Goal: Check status: Check status

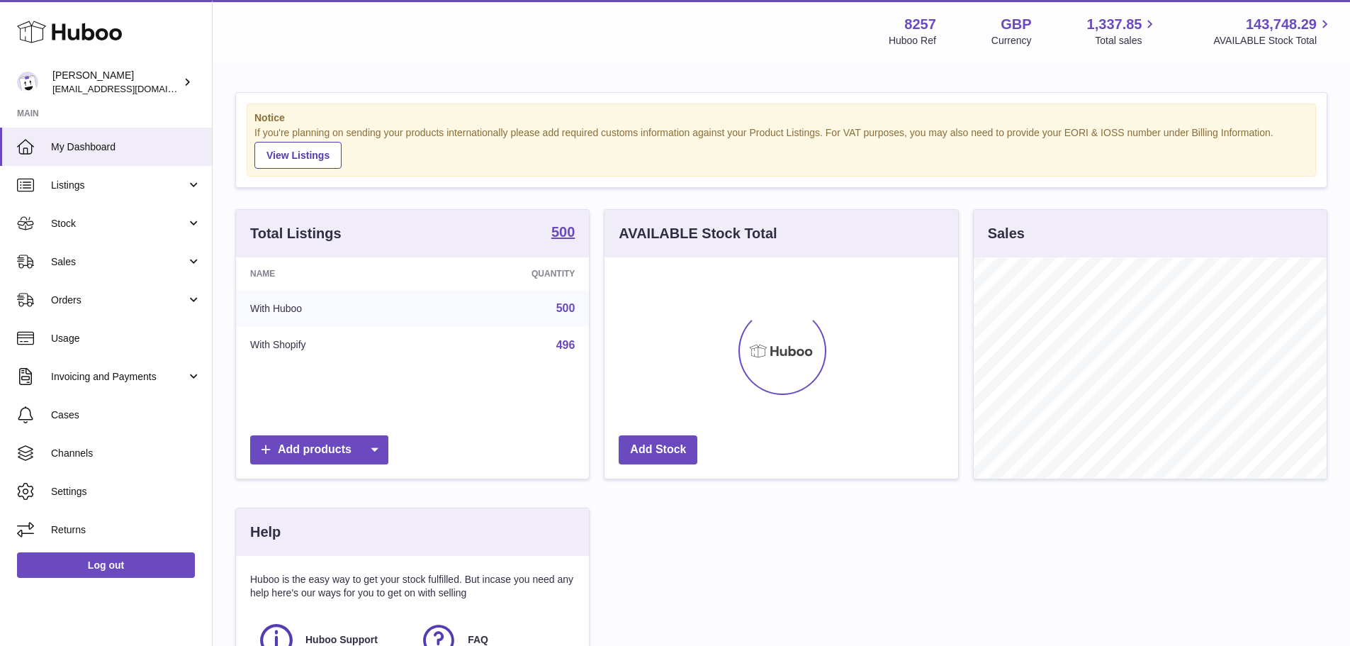
scroll to position [221, 354]
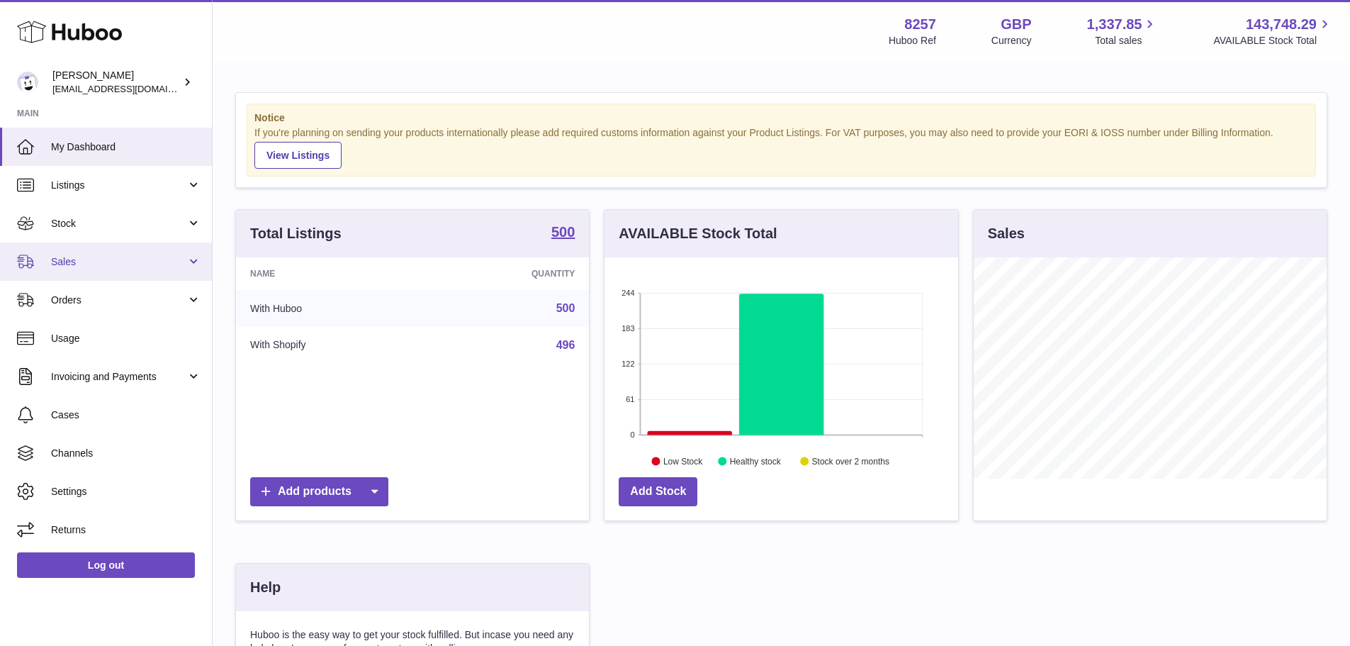
click at [106, 263] on span "Sales" at bounding box center [118, 261] width 135 height 13
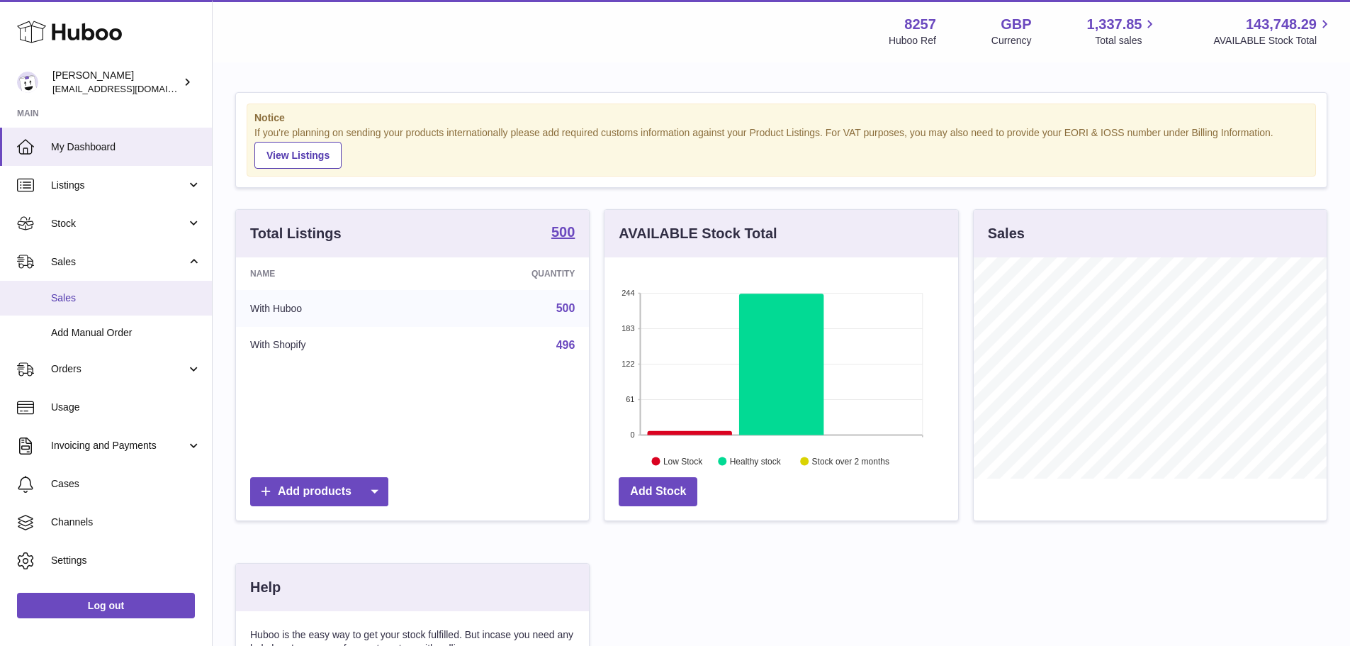
click at [104, 291] on span "Sales" at bounding box center [126, 297] width 150 height 13
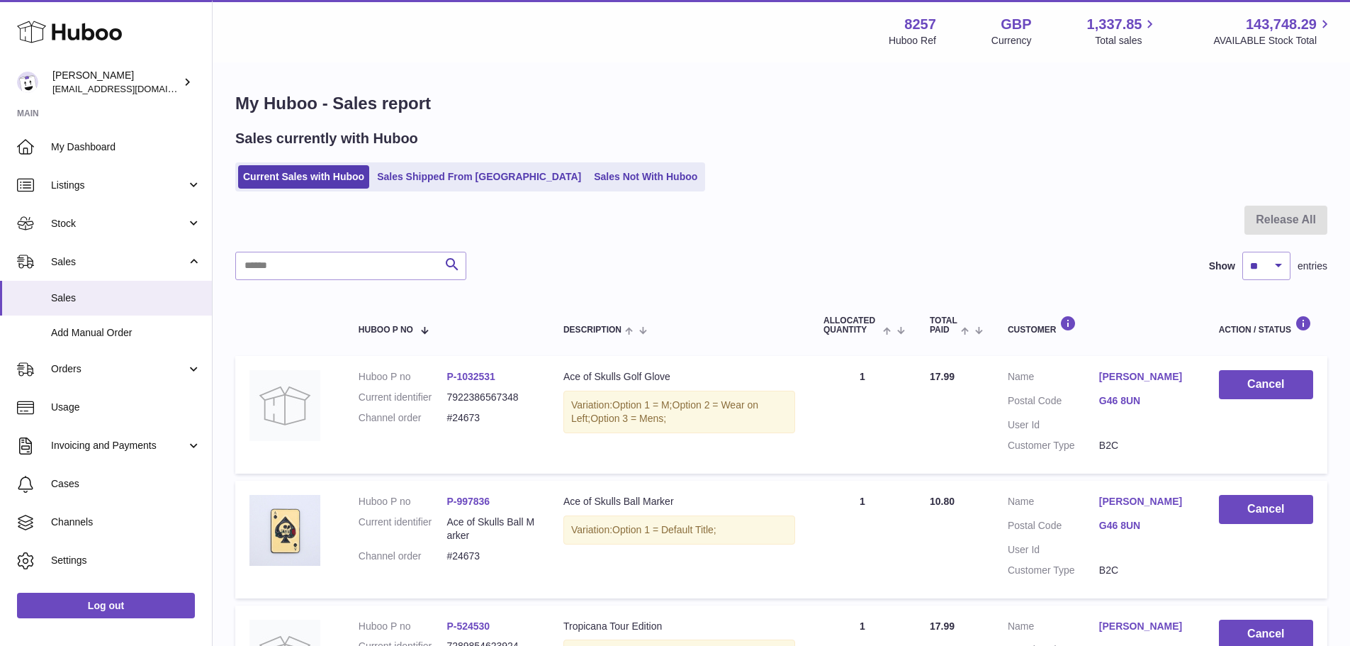
click at [637, 259] on div "Search Show ** ** ** *** entries" at bounding box center [781, 266] width 1092 height 28
click at [435, 189] on link "Sales Shipped From [GEOGRAPHIC_DATA]" at bounding box center [479, 176] width 214 height 23
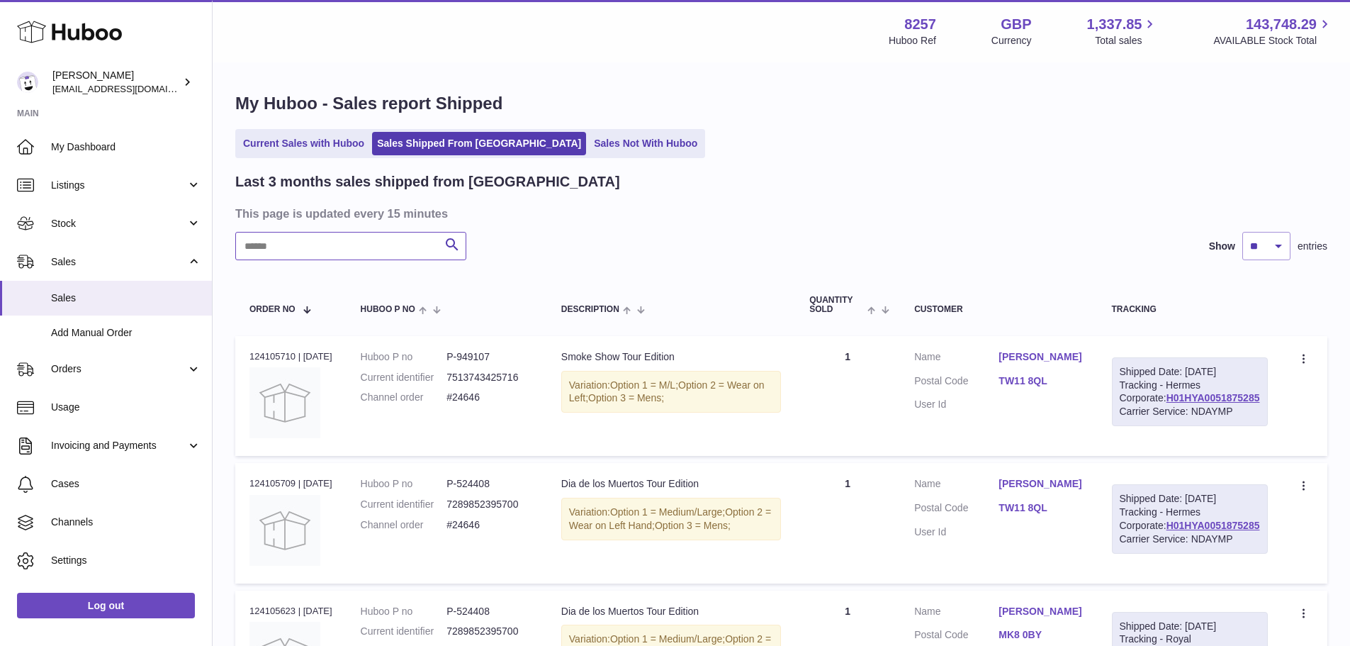
paste input "*********"
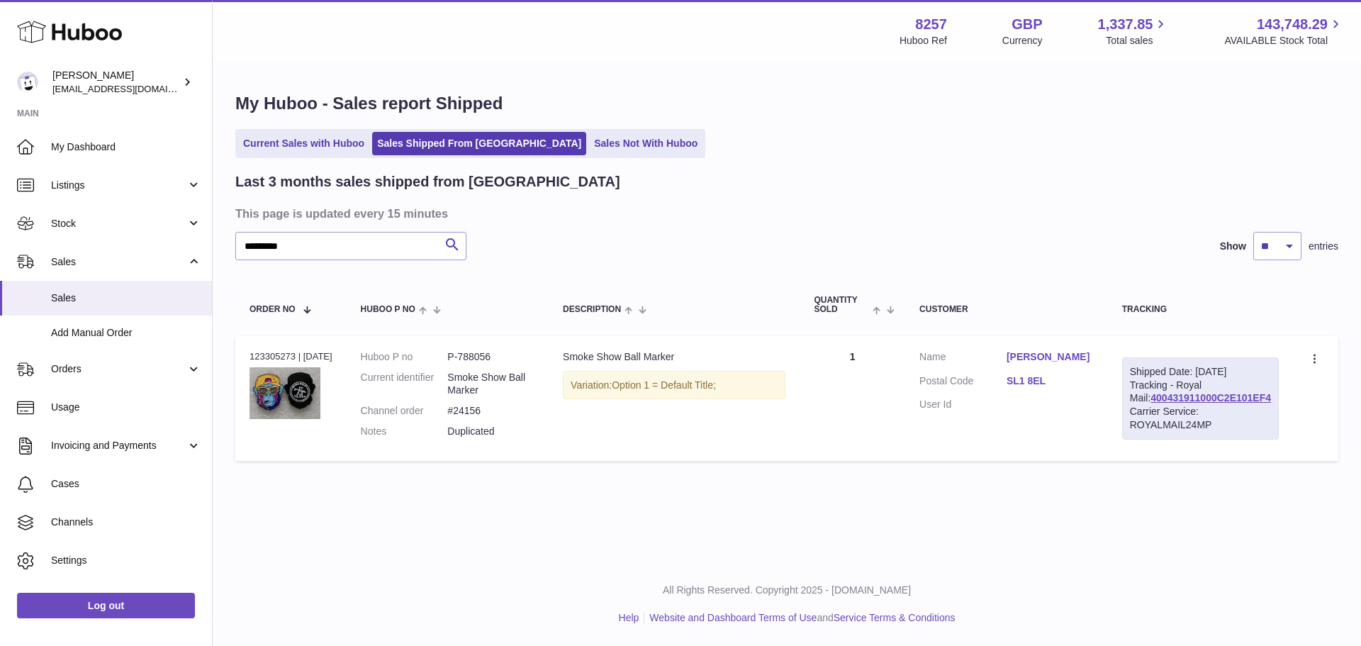
drag, startPoint x: 535, startPoint y: 433, endPoint x: 464, endPoint y: 430, distance: 70.9
click at [464, 430] on p "Duplicated" at bounding box center [490, 431] width 87 height 13
drag, startPoint x: 520, startPoint y: 413, endPoint x: 461, endPoint y: 409, distance: 58.3
click at [461, 409] on dl "Huboo P no P-788056 Current identifier Smoke Show Ball Marker Channel order #24…" at bounding box center [448, 397] width 174 height 95
copy dl "#24156"
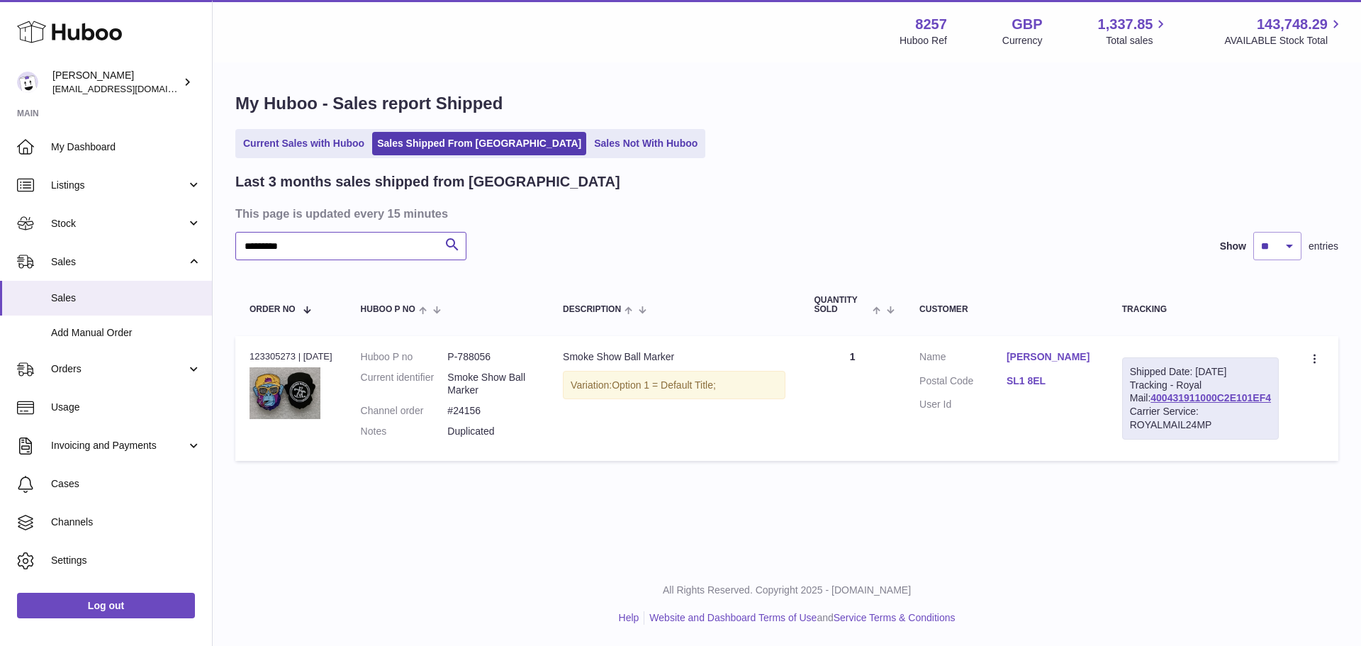
drag, startPoint x: 342, startPoint y: 248, endPoint x: 219, endPoint y: 241, distance: 123.5
click at [219, 241] on div "My Huboo - Sales report Shipped Current Sales with Huboo Sales Shipped From Hub…" at bounding box center [787, 280] width 1148 height 432
paste input "text"
type input "******"
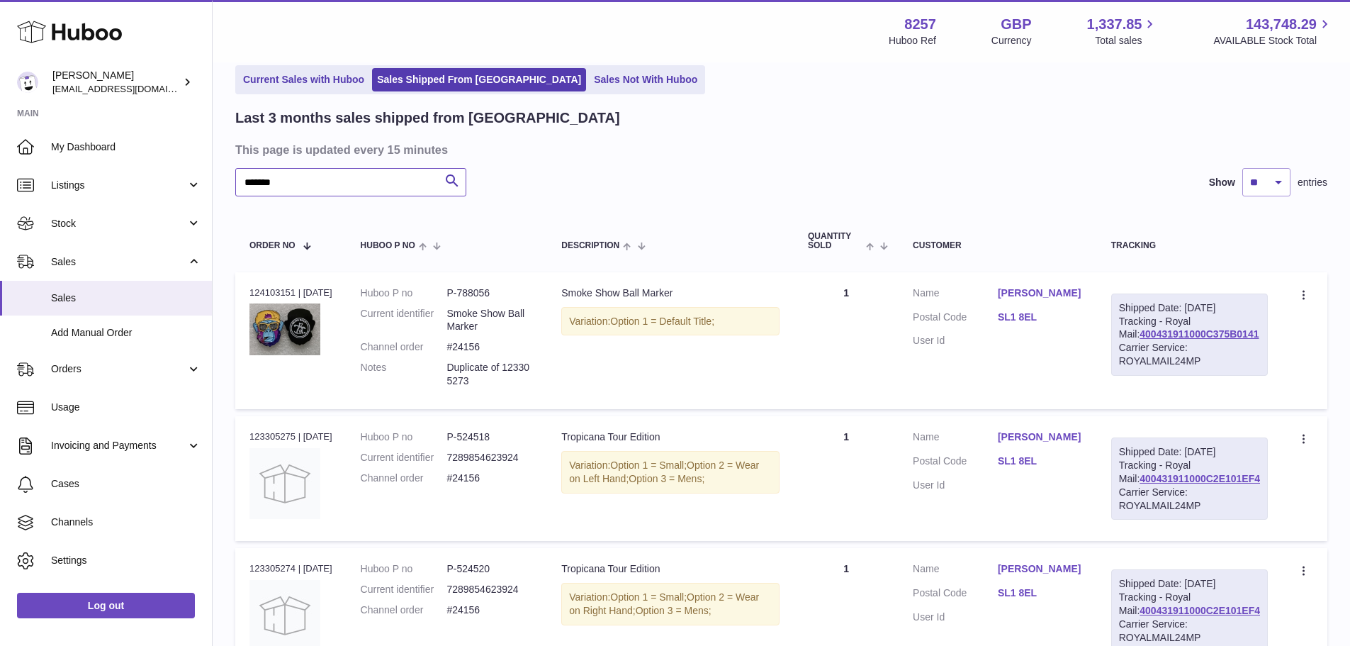
scroll to position [142, 0]
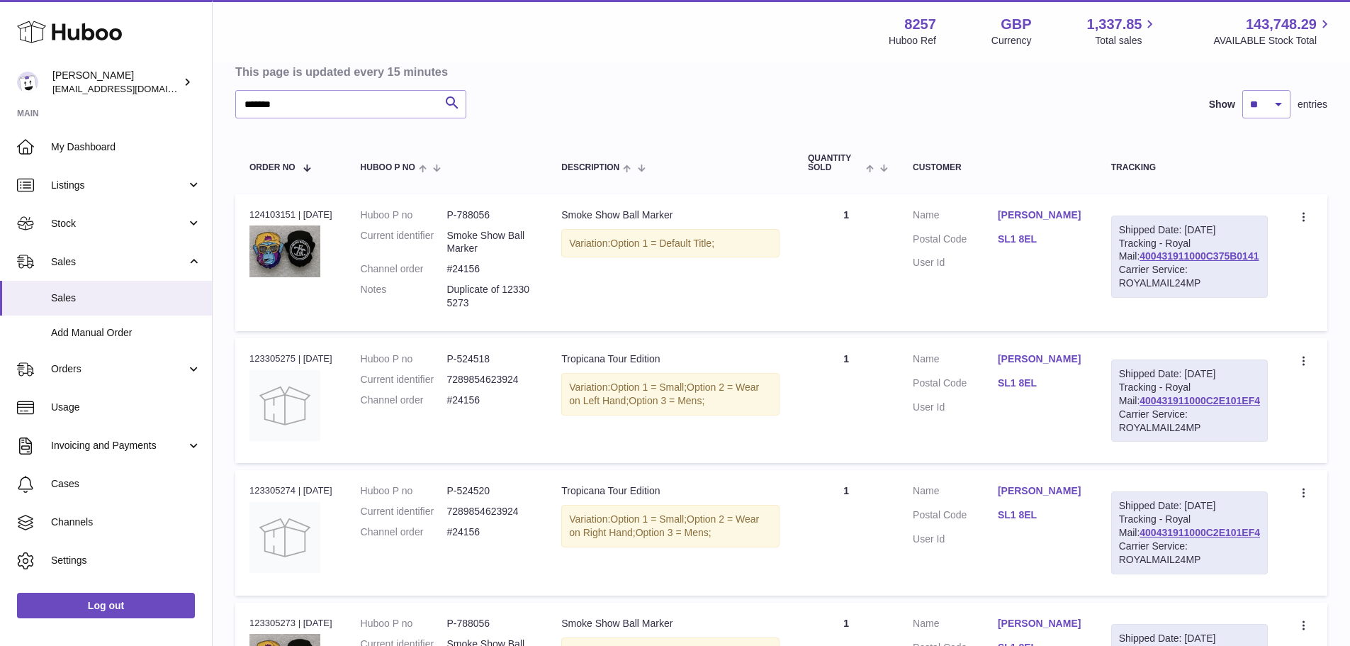
click at [506, 212] on dd "P-788056" at bounding box center [490, 214] width 86 height 13
click at [530, 208] on dd "P-788056" at bounding box center [490, 214] width 86 height 13
click at [495, 215] on dd "P-788056" at bounding box center [490, 214] width 86 height 13
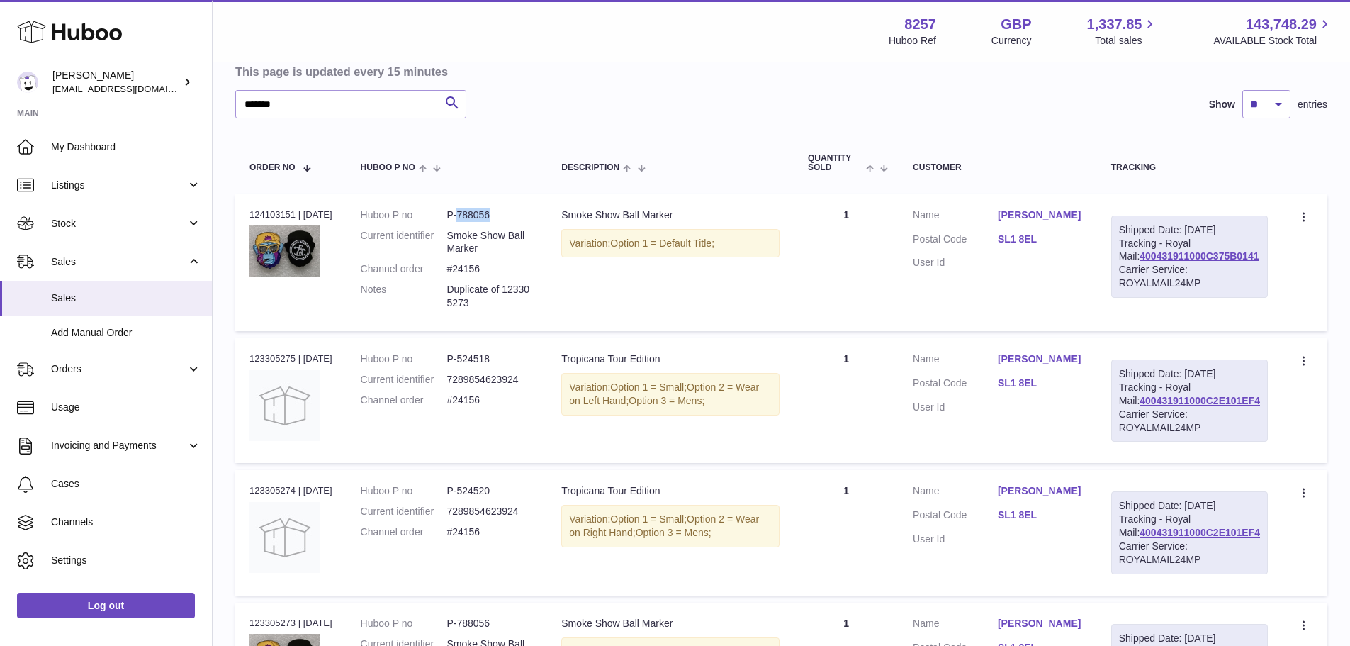
click at [495, 215] on dd "P-788056" at bounding box center [490, 214] width 86 height 13
copy dd "788056"
click at [282, 215] on div "Order no 124103151 | 22nd Aug" at bounding box center [291, 214] width 83 height 13
copy div "124103151"
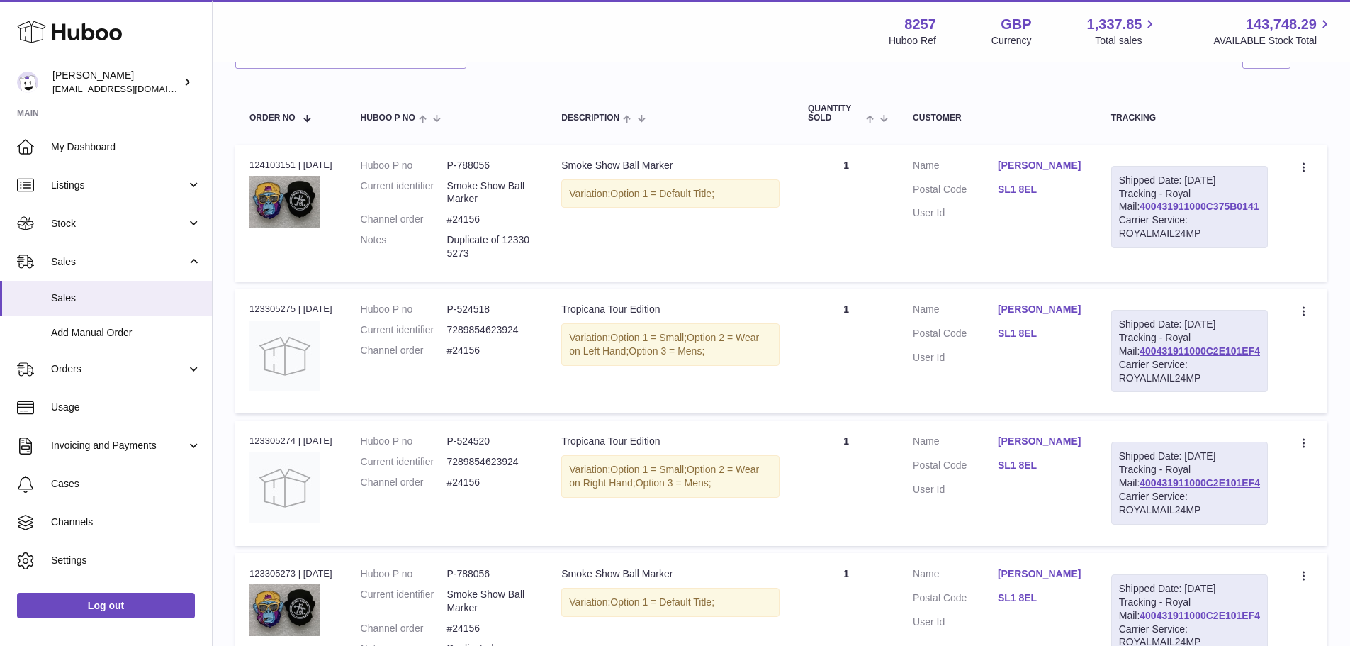
scroll to position [284, 0]
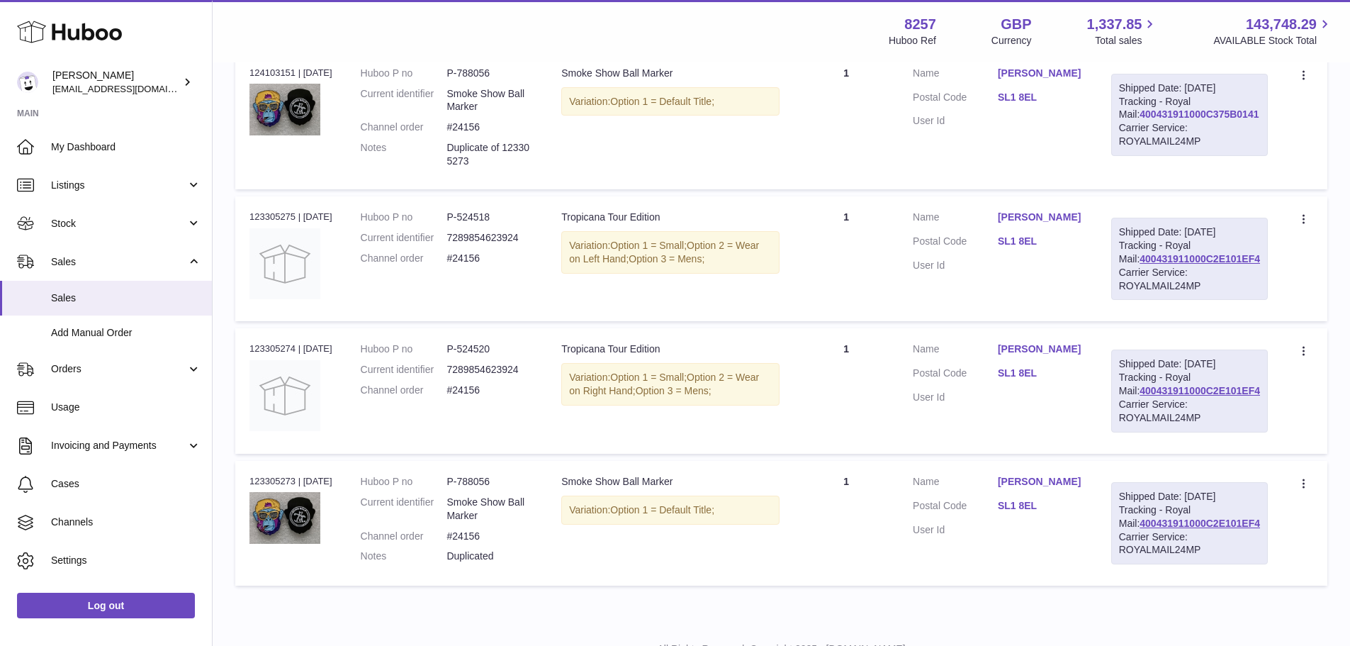
click at [1186, 120] on link "400431911000C375B0141" at bounding box center [1199, 113] width 119 height 11
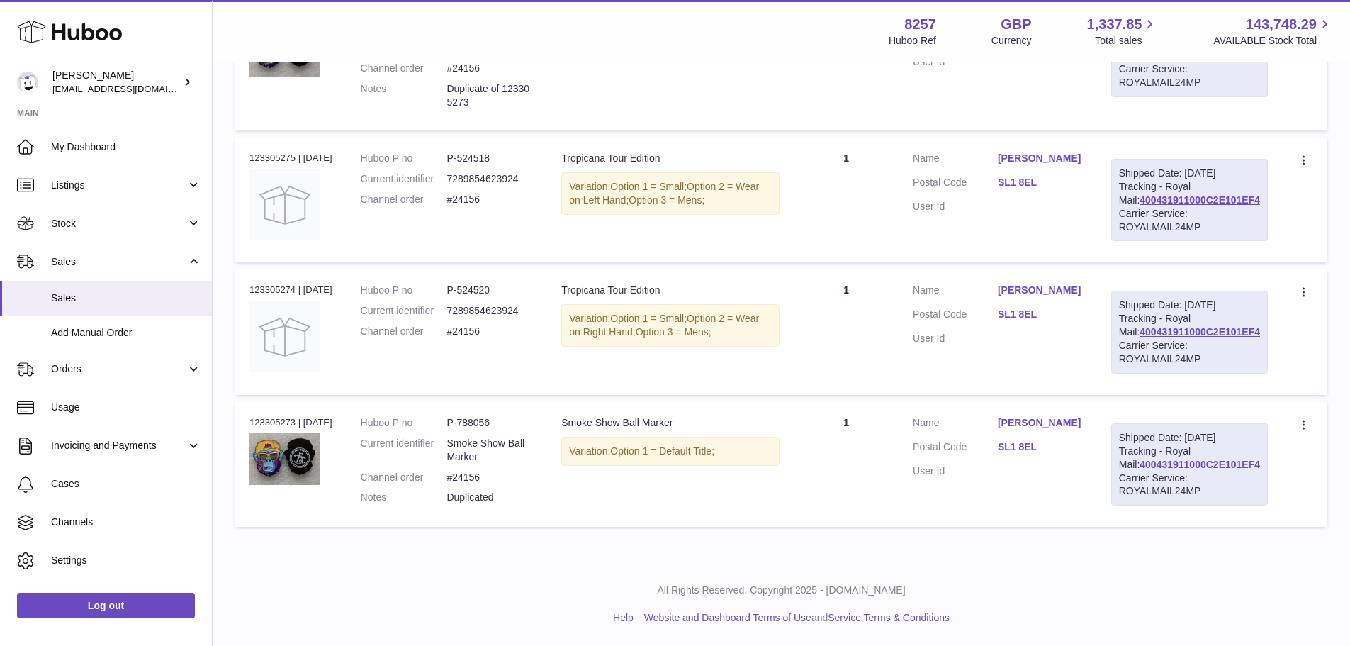
scroll to position [313, 0]
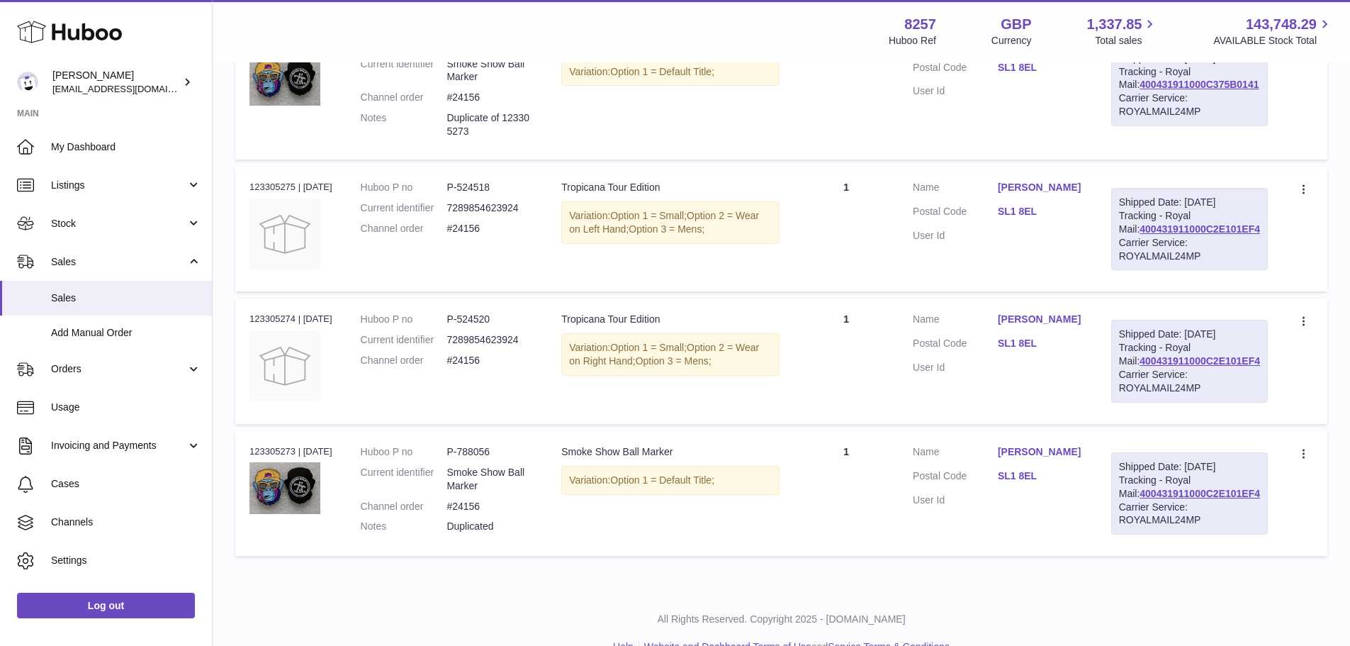
click at [252, 458] on div "Order no 123305273 | 22nd Aug" at bounding box center [291, 451] width 83 height 13
copy div "123305273"
click at [498, 326] on dd "P-524520" at bounding box center [490, 319] width 86 height 13
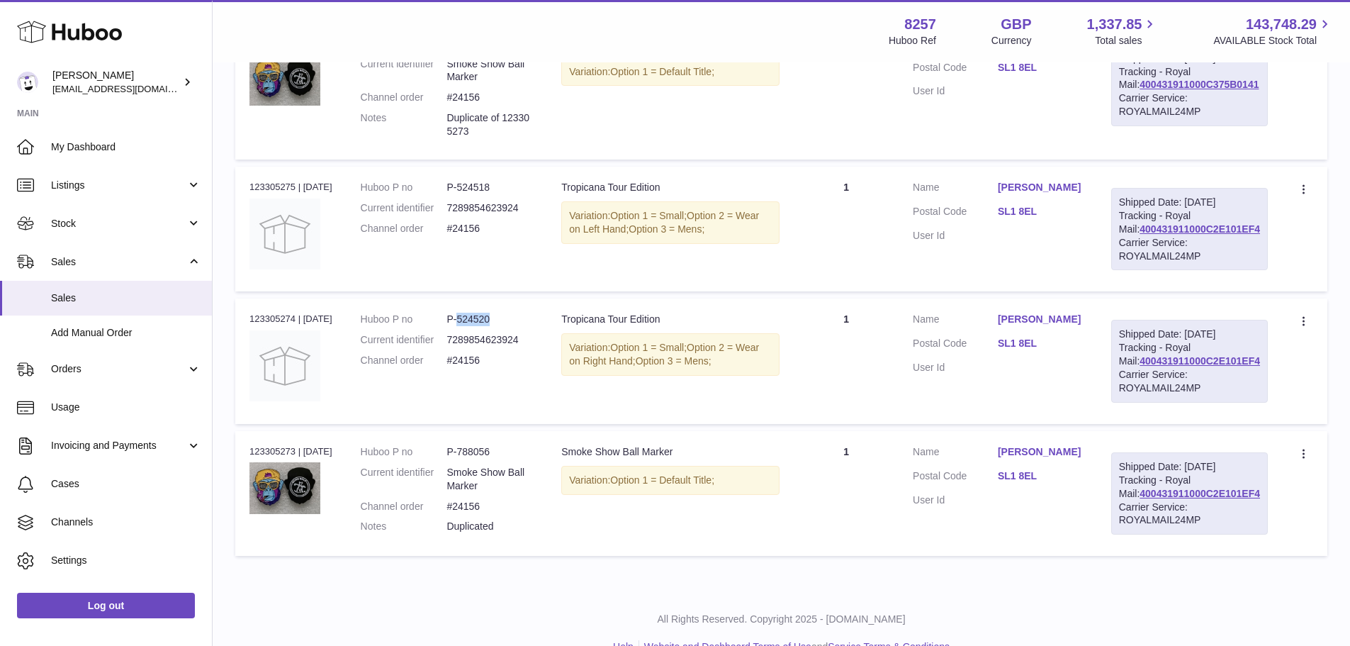
copy dd "524520"
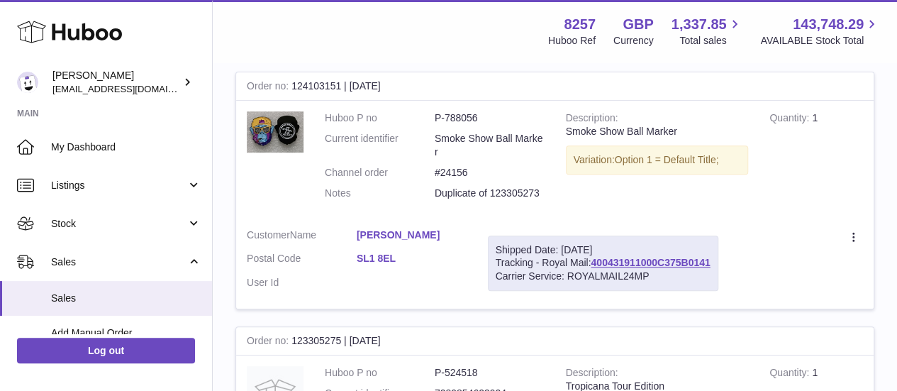
click at [454, 126] on dl "Huboo P no P-788056 Current identifier Smoke Show Ball Marker Channel order #24…" at bounding box center [435, 158] width 220 height 95
click at [455, 119] on dd "P-788056" at bounding box center [490, 117] width 110 height 13
copy dl "P-788056"
